Goal: Task Accomplishment & Management: Use online tool/utility

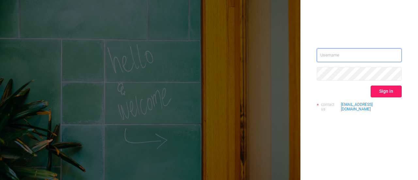
type input "[EMAIL_ADDRESS][DOMAIN_NAME]"
click at [379, 91] on button "Sign in" at bounding box center [385, 92] width 31 height 12
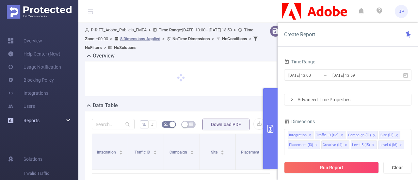
click at [67, 122] on div "Reports" at bounding box center [39, 120] width 78 height 13
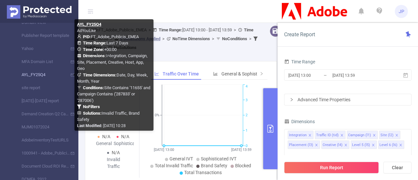
click at [34, 75] on link "AYL_FY25Q4" at bounding box center [41, 74] width 57 height 13
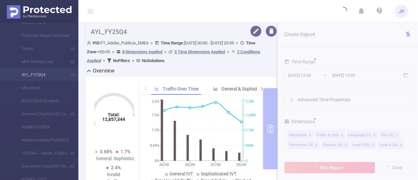
type input "[DATE] 00:00"
type input "[DATE] 23:59"
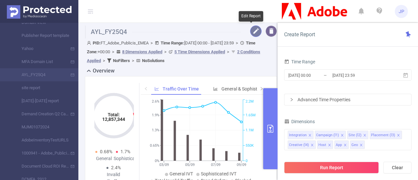
click at [250, 34] on button "button" at bounding box center [255, 30] width 11 height 11
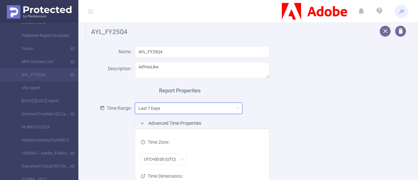
click at [236, 107] on icon "icon: down" at bounding box center [238, 108] width 4 height 4
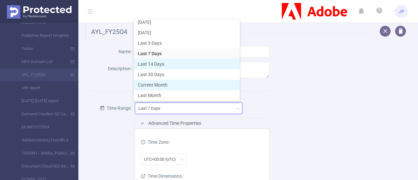
scroll to position [14, 0]
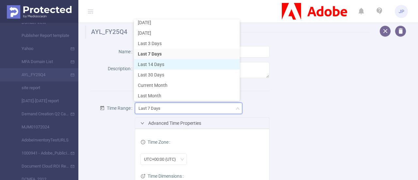
click at [168, 64] on li "Last 14 Days" at bounding box center [187, 64] width 106 height 10
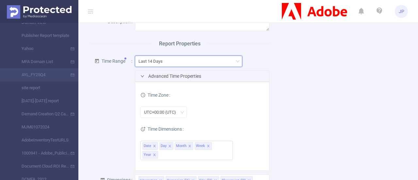
scroll to position [61, 0]
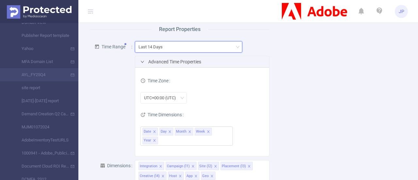
click at [236, 47] on icon "icon: down" at bounding box center [238, 47] width 4 height 4
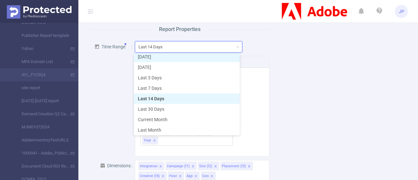
scroll to position [12, 0]
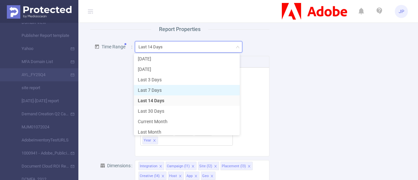
click at [154, 87] on li "Last 7 Days" at bounding box center [187, 90] width 106 height 10
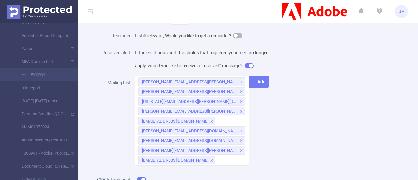
scroll to position [429, 0]
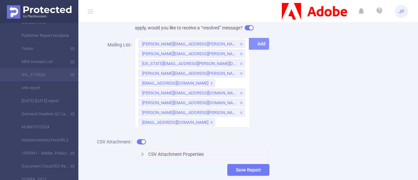
click at [256, 50] on button "Add" at bounding box center [259, 44] width 20 height 12
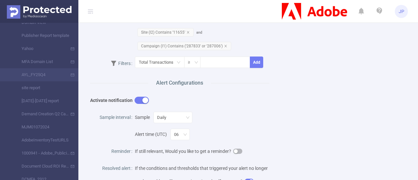
scroll to position [277, 0]
click at [184, 134] on icon "icon: down" at bounding box center [185, 134] width 4 height 5
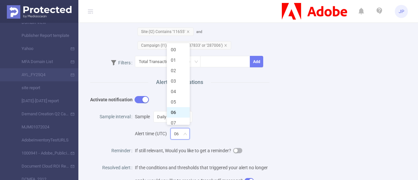
click at [184, 134] on icon "icon: down" at bounding box center [185, 134] width 4 height 5
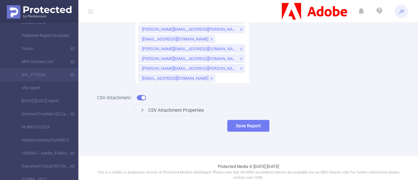
scroll to position [492, 0]
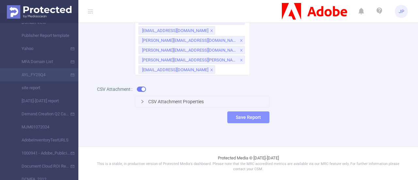
click at [245, 115] on button "Save Report" at bounding box center [248, 117] width 42 height 12
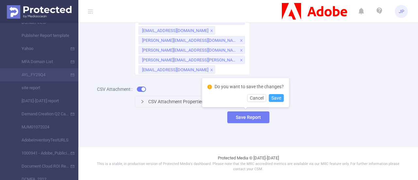
click at [274, 98] on button "Save" at bounding box center [276, 98] width 15 height 8
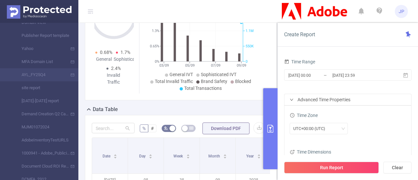
scroll to position [91, 0]
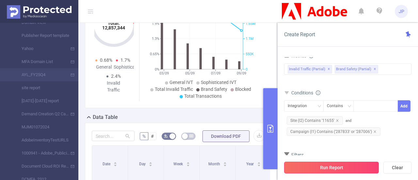
click at [307, 165] on button "Run Report" at bounding box center [331, 168] width 95 height 12
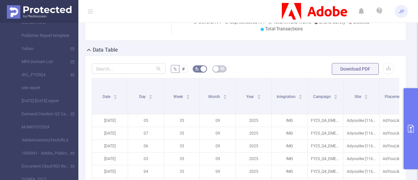
scroll to position [131, 0]
